Goal: Task Accomplishment & Management: Use online tool/utility

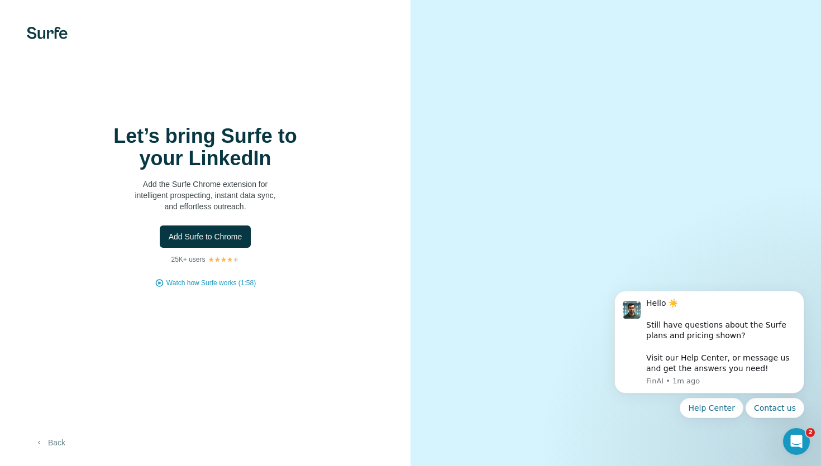
click at [56, 442] on button "Back" at bounding box center [50, 443] width 46 height 20
click at [223, 239] on span "Add Surfe to Chrome" at bounding box center [206, 236] width 74 height 11
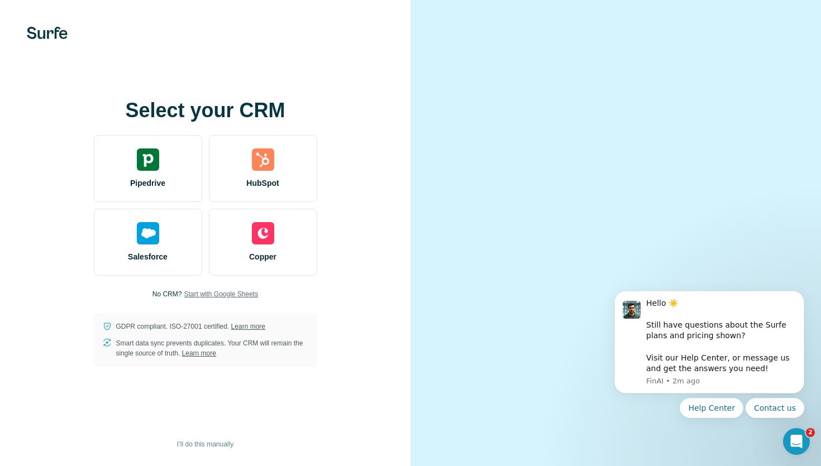
click at [218, 289] on span "Start with Google Sheets" at bounding box center [221, 294] width 74 height 10
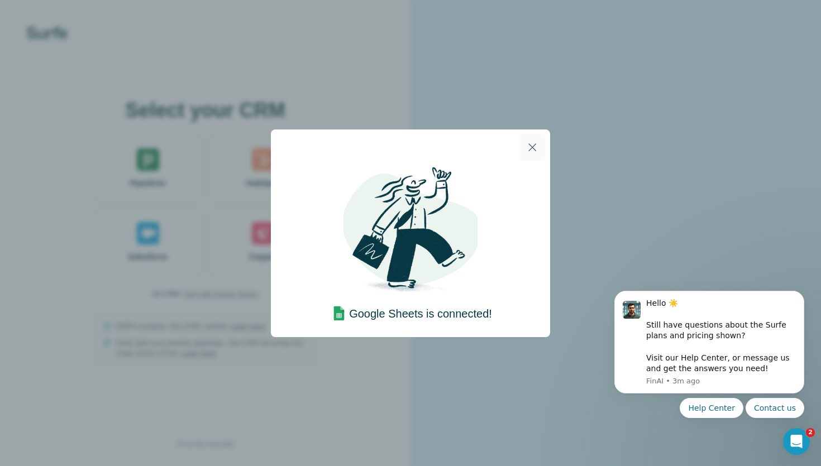
click at [533, 149] on icon "button" at bounding box center [532, 147] width 13 height 13
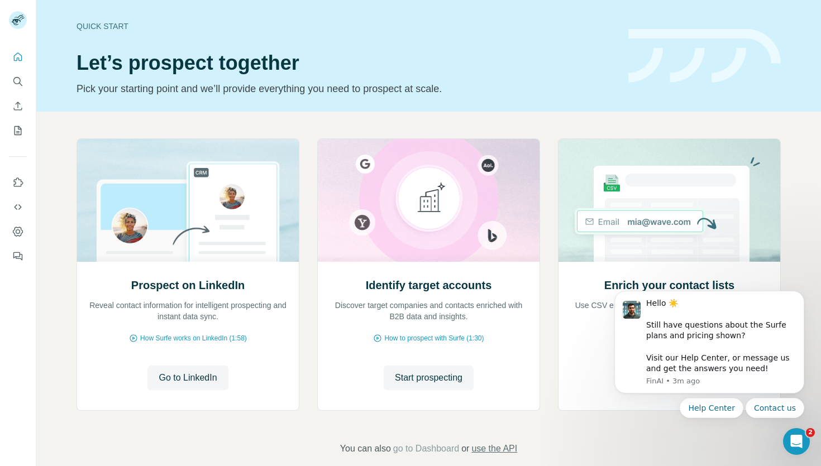
click at [495, 449] on span "use the API" at bounding box center [494, 448] width 46 height 13
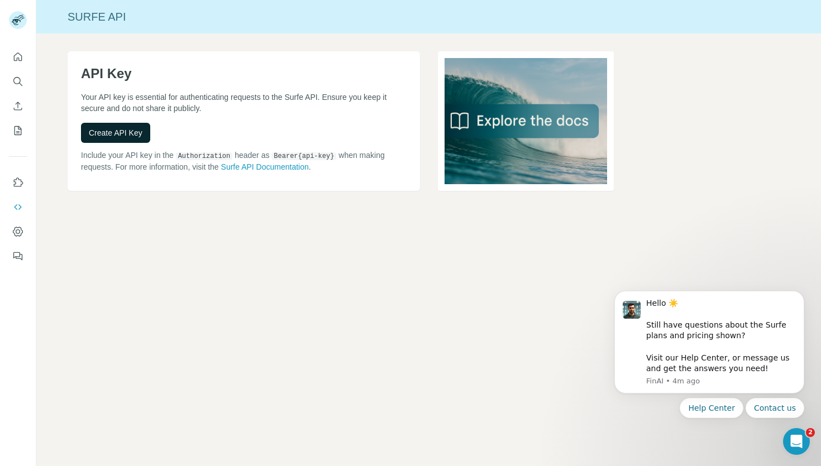
click at [106, 131] on span "Create API Key" at bounding box center [116, 132] width 54 height 11
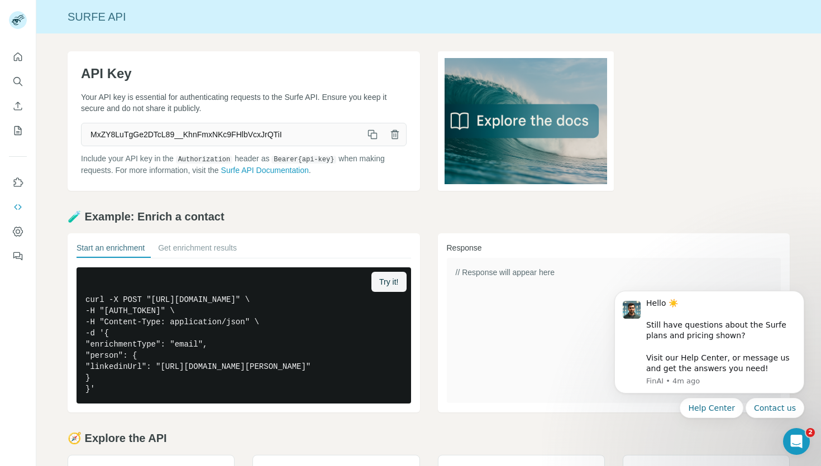
click at [373, 130] on icon "button" at bounding box center [371, 133] width 6 height 6
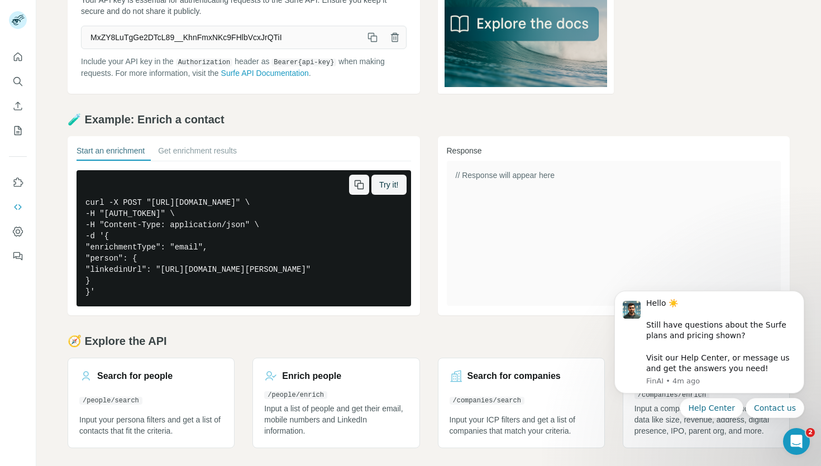
scroll to position [120, 0]
click at [189, 145] on button "Get enrichment results" at bounding box center [197, 153] width 79 height 16
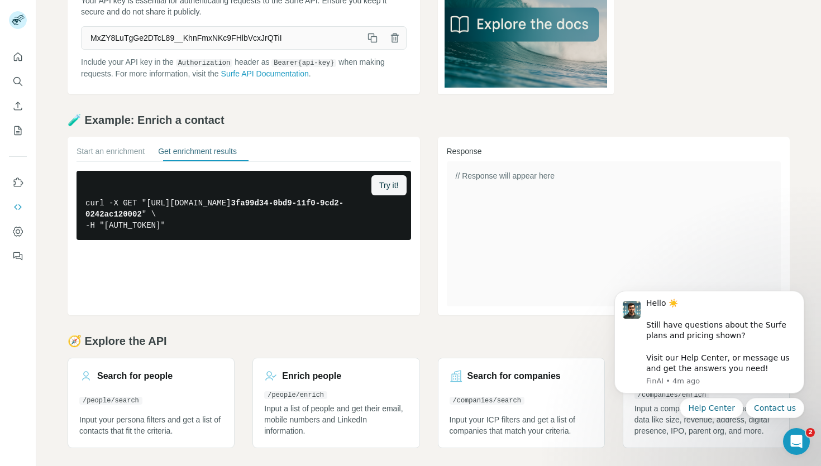
scroll to position [97, 0]
click at [121, 154] on button "Start an enrichment" at bounding box center [111, 154] width 68 height 16
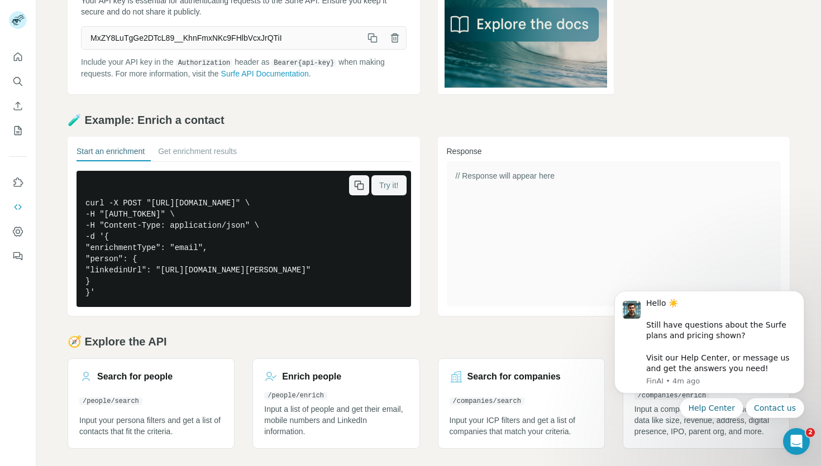
click at [387, 186] on span "Try it!" at bounding box center [388, 185] width 19 height 11
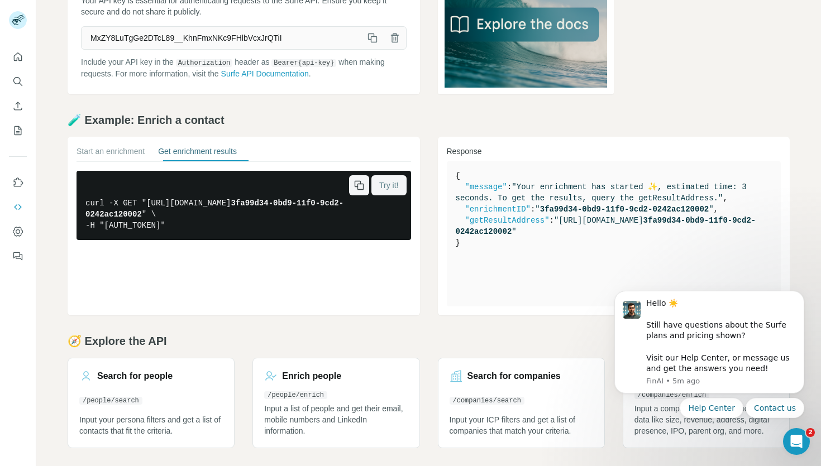
click at [387, 186] on span "Try it!" at bounding box center [388, 185] width 19 height 11
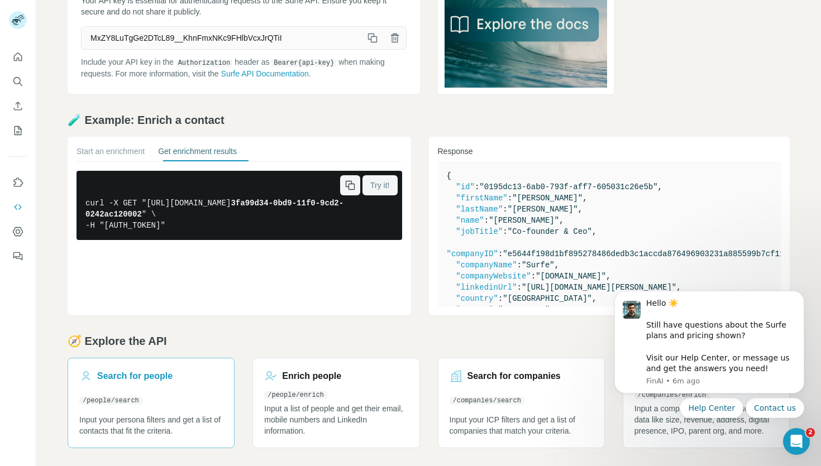
click at [191, 406] on link "Search for people /people/search Input your persona filters and get a list of c…" at bounding box center [151, 403] width 167 height 90
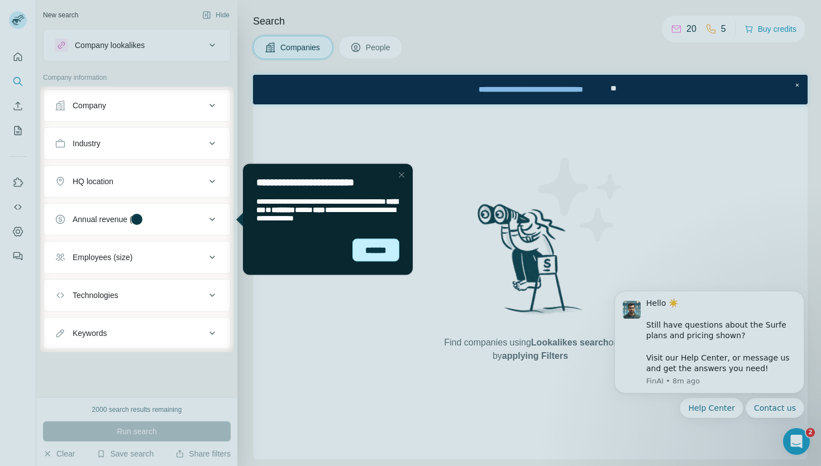
click at [384, 243] on div "******" at bounding box center [375, 250] width 47 height 23
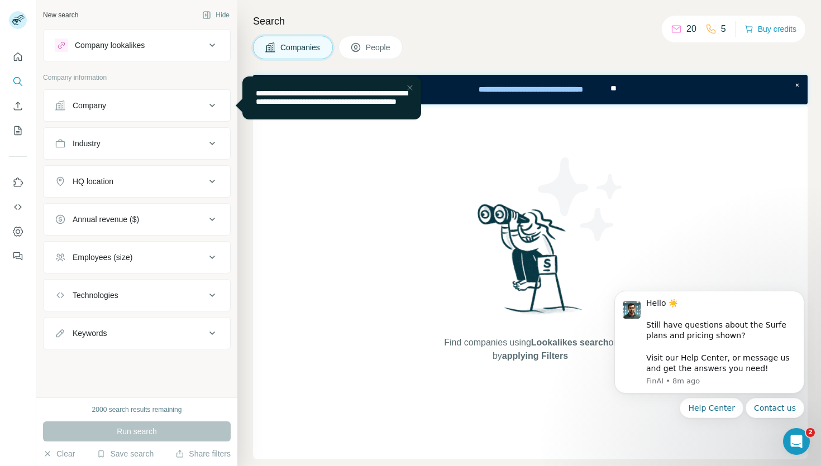
click at [160, 110] on div "Company" at bounding box center [130, 105] width 151 height 11
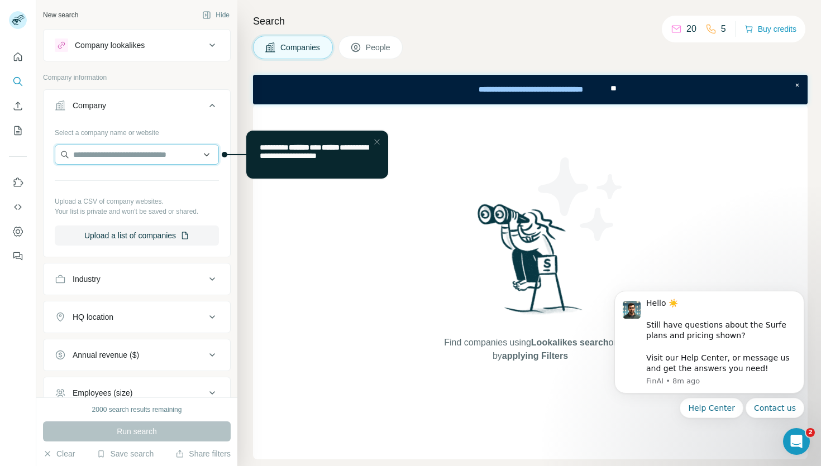
click at [136, 157] on input "text" at bounding box center [137, 155] width 164 height 20
type input "*"
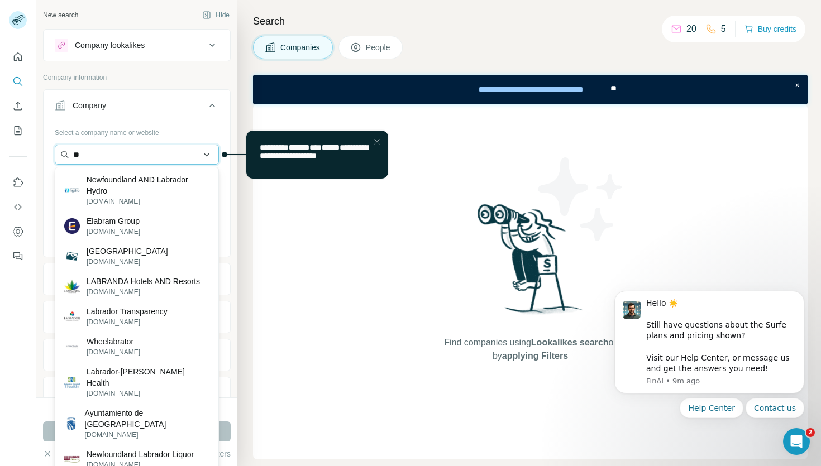
type input "*"
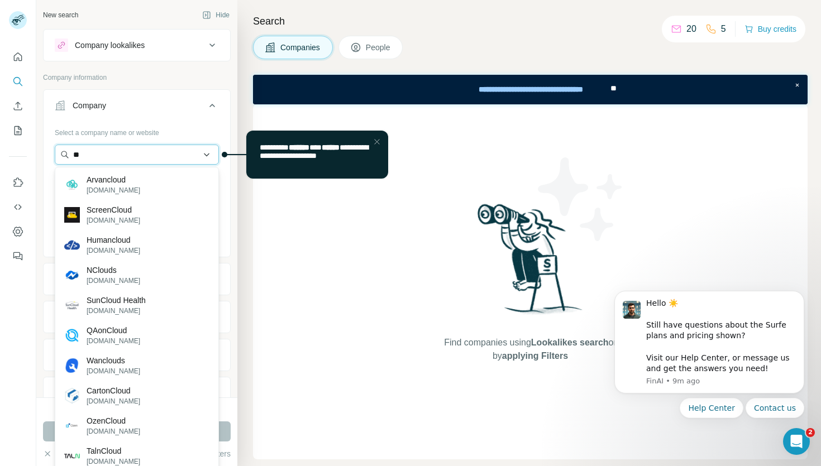
type input "*"
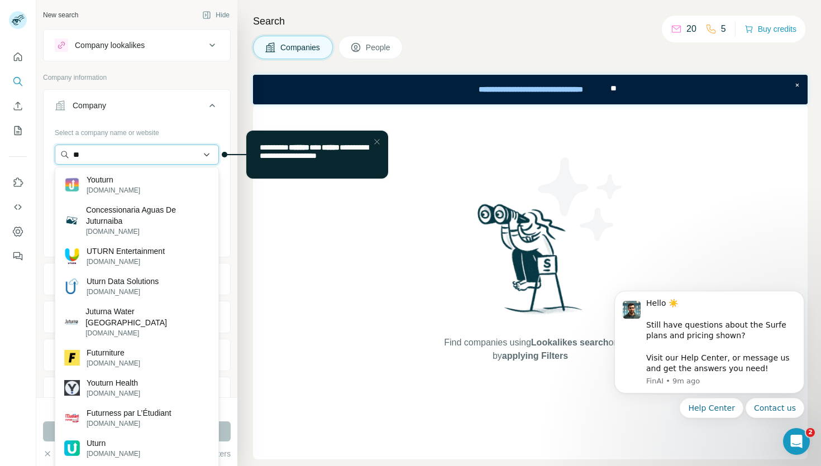
type input "*"
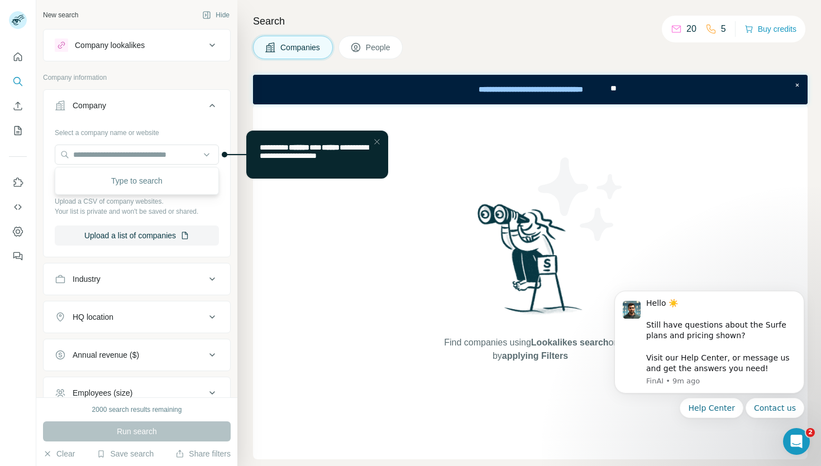
click at [415, 224] on div "Find companies using Lookalikes search or by applying Filters" at bounding box center [530, 281] width 555 height 355
click at [328, 88] on div "**********" at bounding box center [530, 90] width 555 height 30
click at [540, 86] on div "**********" at bounding box center [531, 89] width 158 height 25
